Goal: Information Seeking & Learning: Learn about a topic

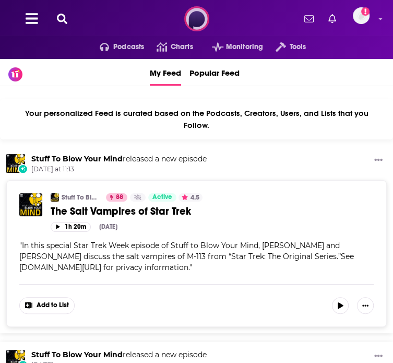
click at [184, 13] on img at bounding box center [196, 18] width 25 height 25
click at [113, 50] on span "Podcasts" at bounding box center [128, 47] width 31 height 15
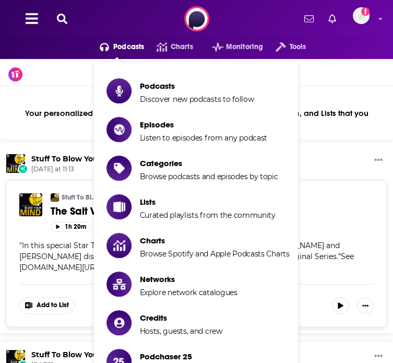
click at [113, 50] on span "Podcasts" at bounding box center [128, 47] width 31 height 15
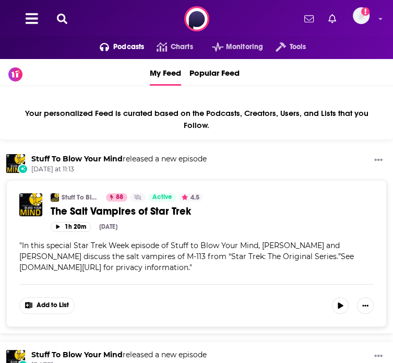
click at [113, 50] on span "Podcasts" at bounding box center [128, 47] width 31 height 15
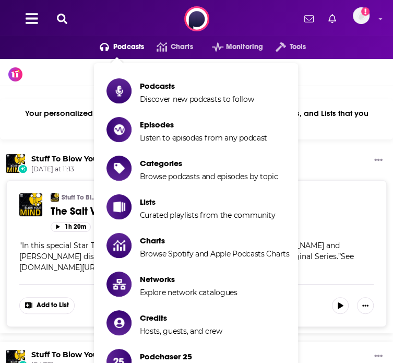
click at [140, 81] on span "Podcasts" at bounding box center [197, 86] width 114 height 10
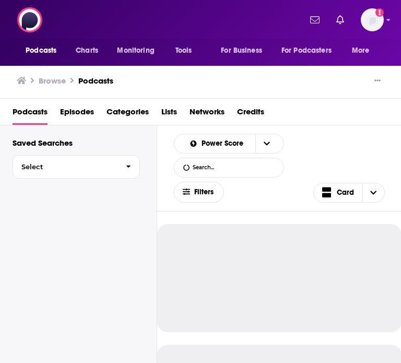
click at [166, 22] on div "Podcasts Charts Monitoring Tools For Business For Podcasters More Add a profile…" at bounding box center [200, 20] width 401 height 40
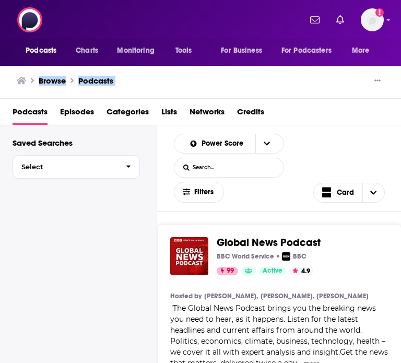
drag, startPoint x: 401, startPoint y: 62, endPoint x: 541, endPoint y: 90, distance: 143.4
click at [393, 90] on html "Podcasts Features Solutions Account Company Resources Say Hello </> Developer A…" at bounding box center [200, 181] width 401 height 363
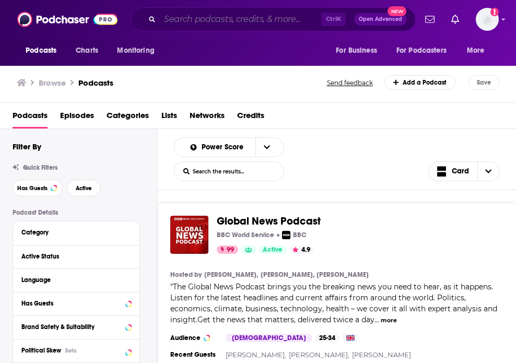
click at [246, 13] on input "Search podcasts, credits, & more..." at bounding box center [240, 19] width 161 height 17
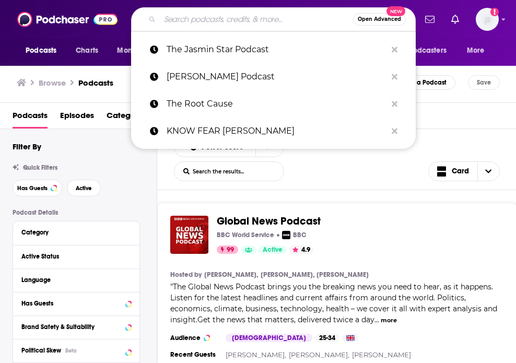
paste input "The Good Clean Nutrition Podcast"
type input "The Good Clean Nutrition Podcast"
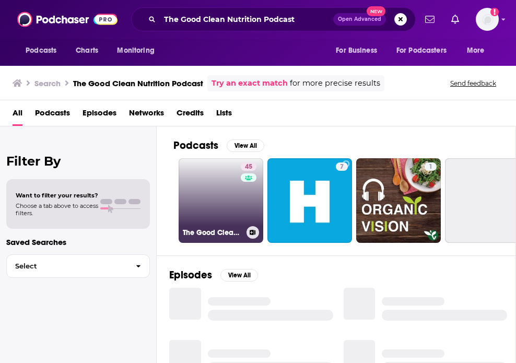
click at [208, 207] on link "45 The Good Clean Nutrition Podcast" at bounding box center [221, 200] width 85 height 85
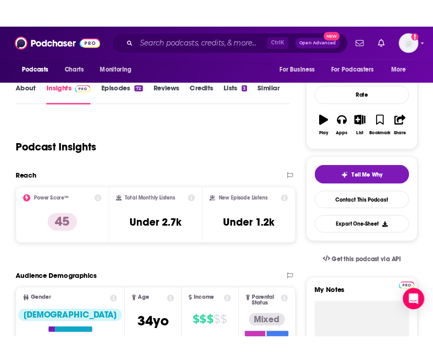
scroll to position [123, 0]
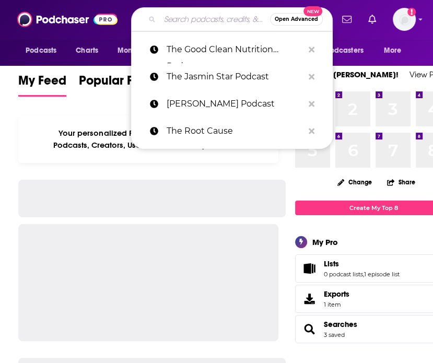
click at [186, 17] on input "Search podcasts, credits, & more..." at bounding box center [215, 19] width 110 height 17
paste input "The Good Clean Nutrition Podcast"
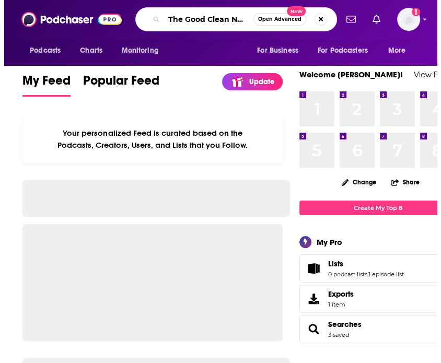
scroll to position [0, 49]
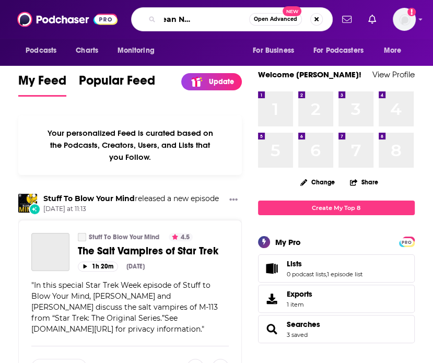
type input "The Good Clean Nutrition Podcast"
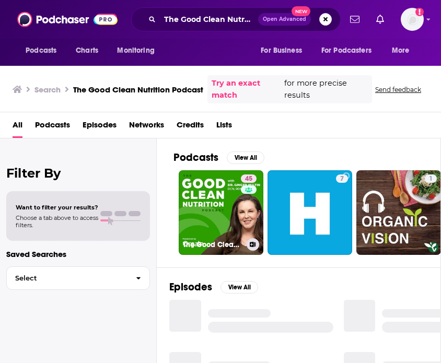
click at [219, 196] on link "45 The Good Clean Nutrition Podcast" at bounding box center [221, 212] width 85 height 85
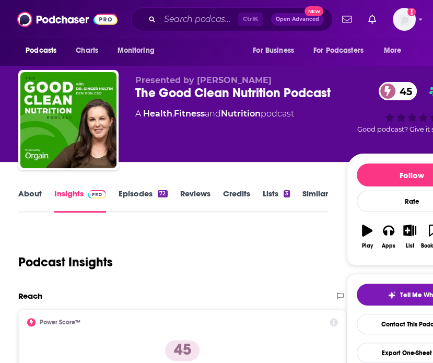
scroll to position [192, 0]
